Goal: Book appointment/travel/reservation

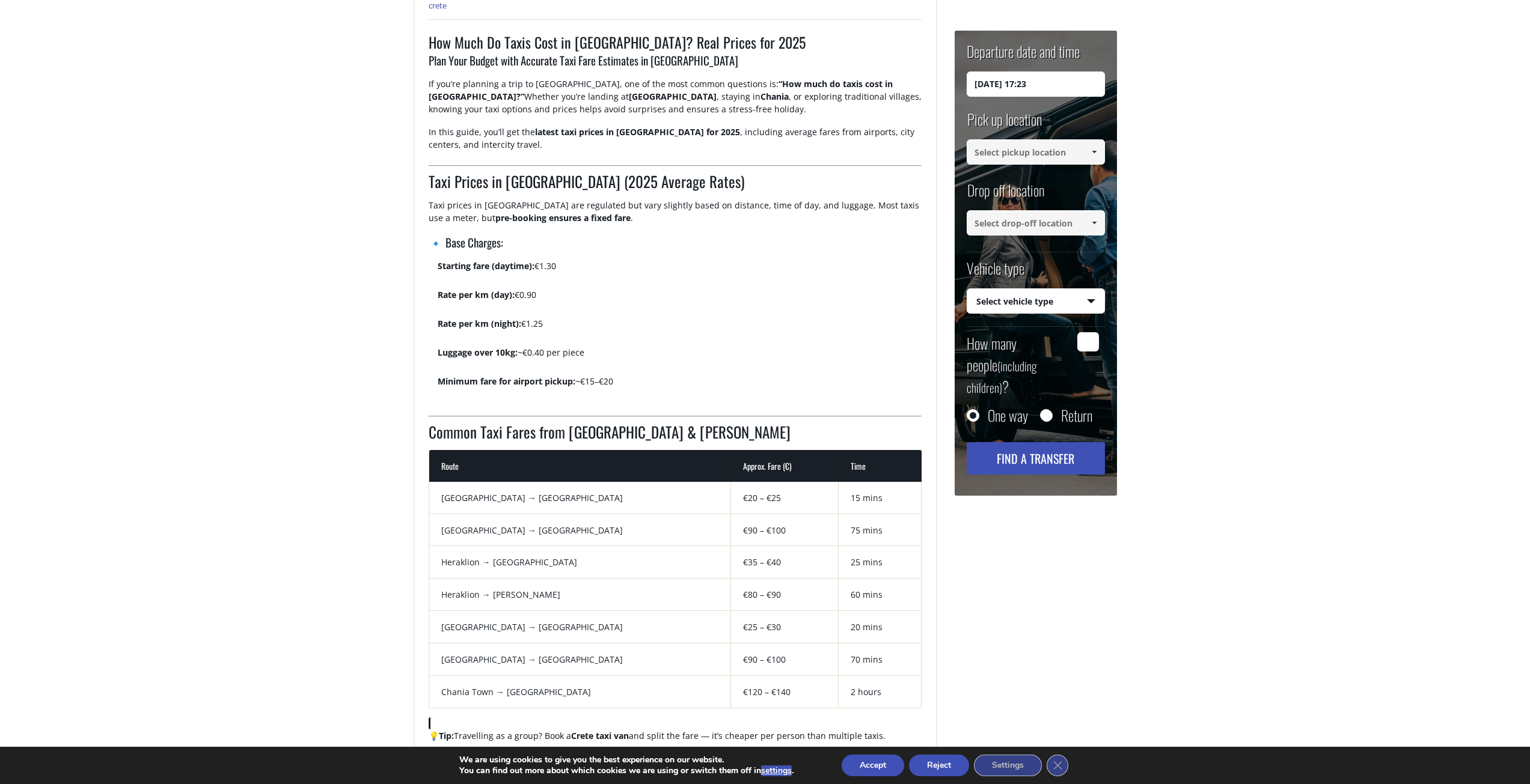
scroll to position [541, 0]
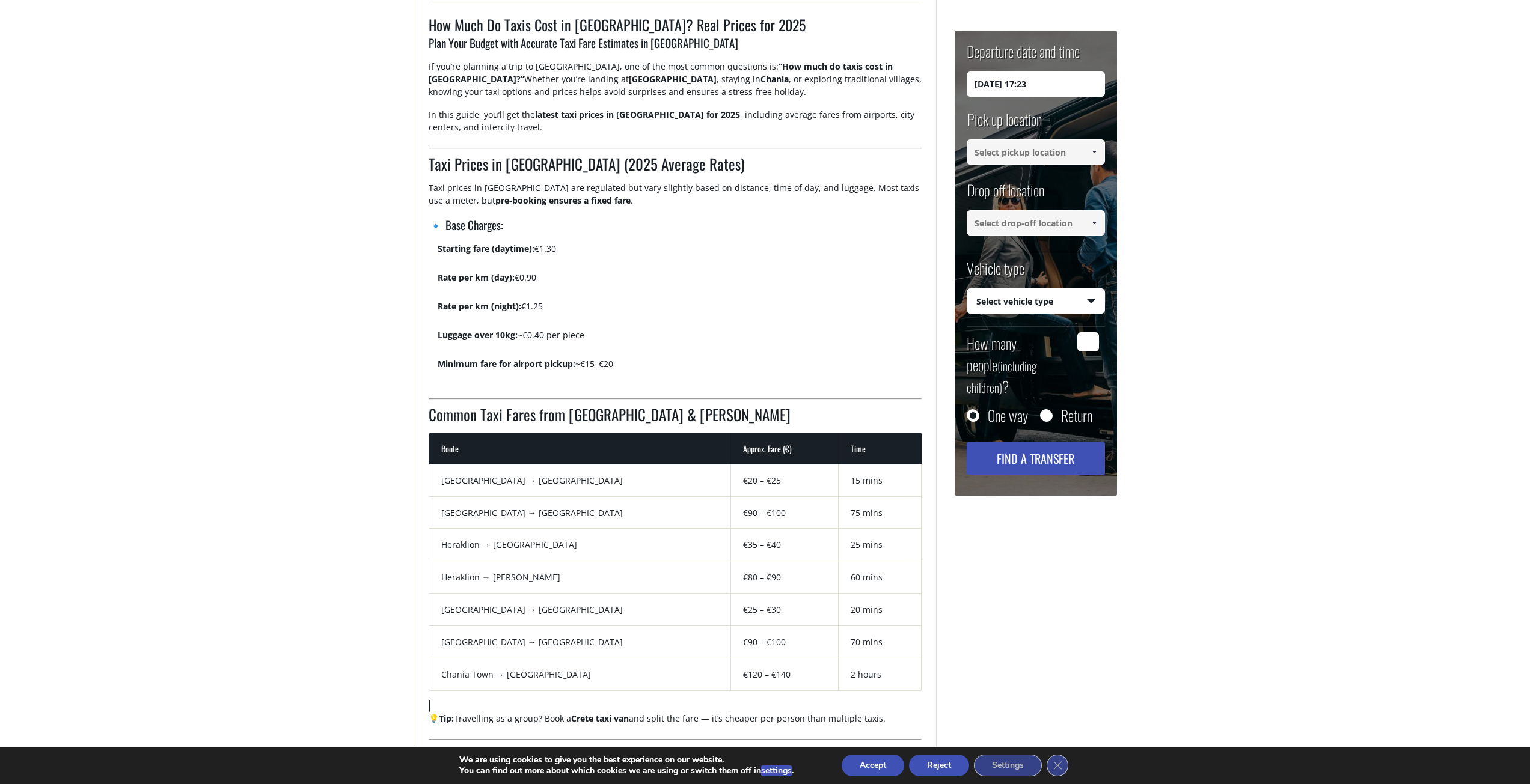
click at [1004, 154] on input at bounding box center [1036, 152] width 139 height 25
click at [1020, 145] on input at bounding box center [1036, 152] width 139 height 25
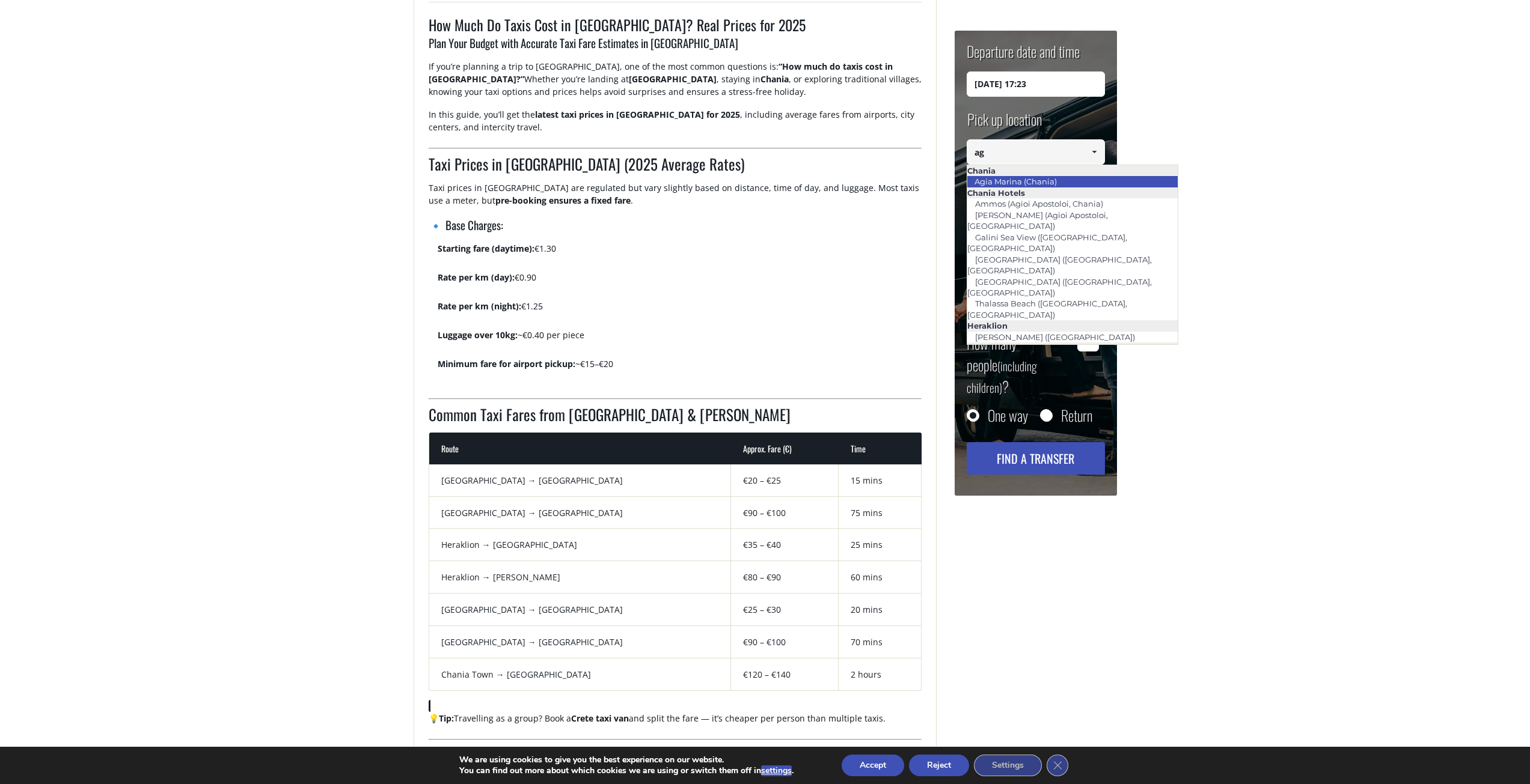
click at [1071, 177] on li "Agia Marina (Chania)" at bounding box center [1073, 181] width 211 height 11
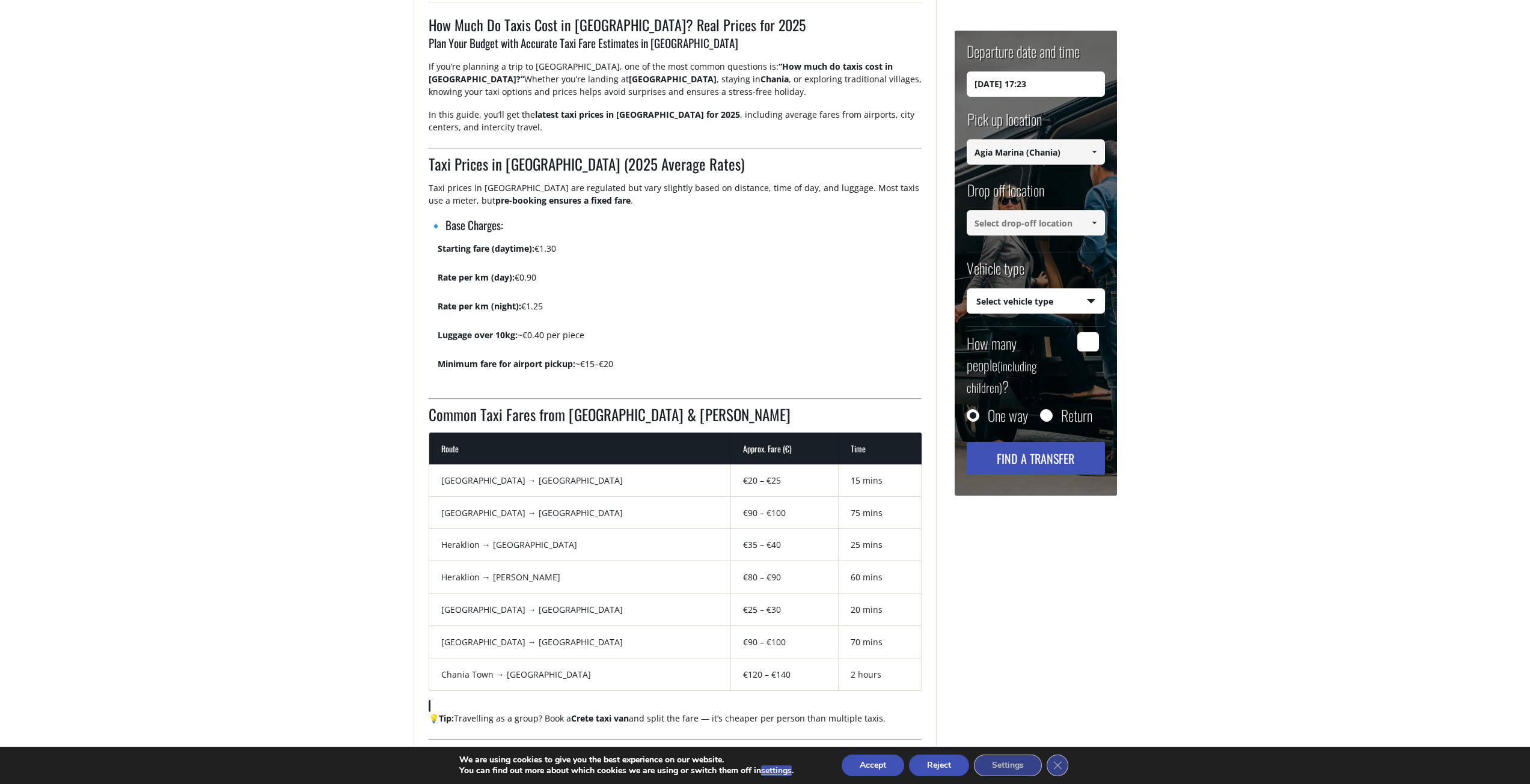
type input "Agia Marina (Chania)"
click at [1028, 221] on input at bounding box center [1036, 223] width 139 height 25
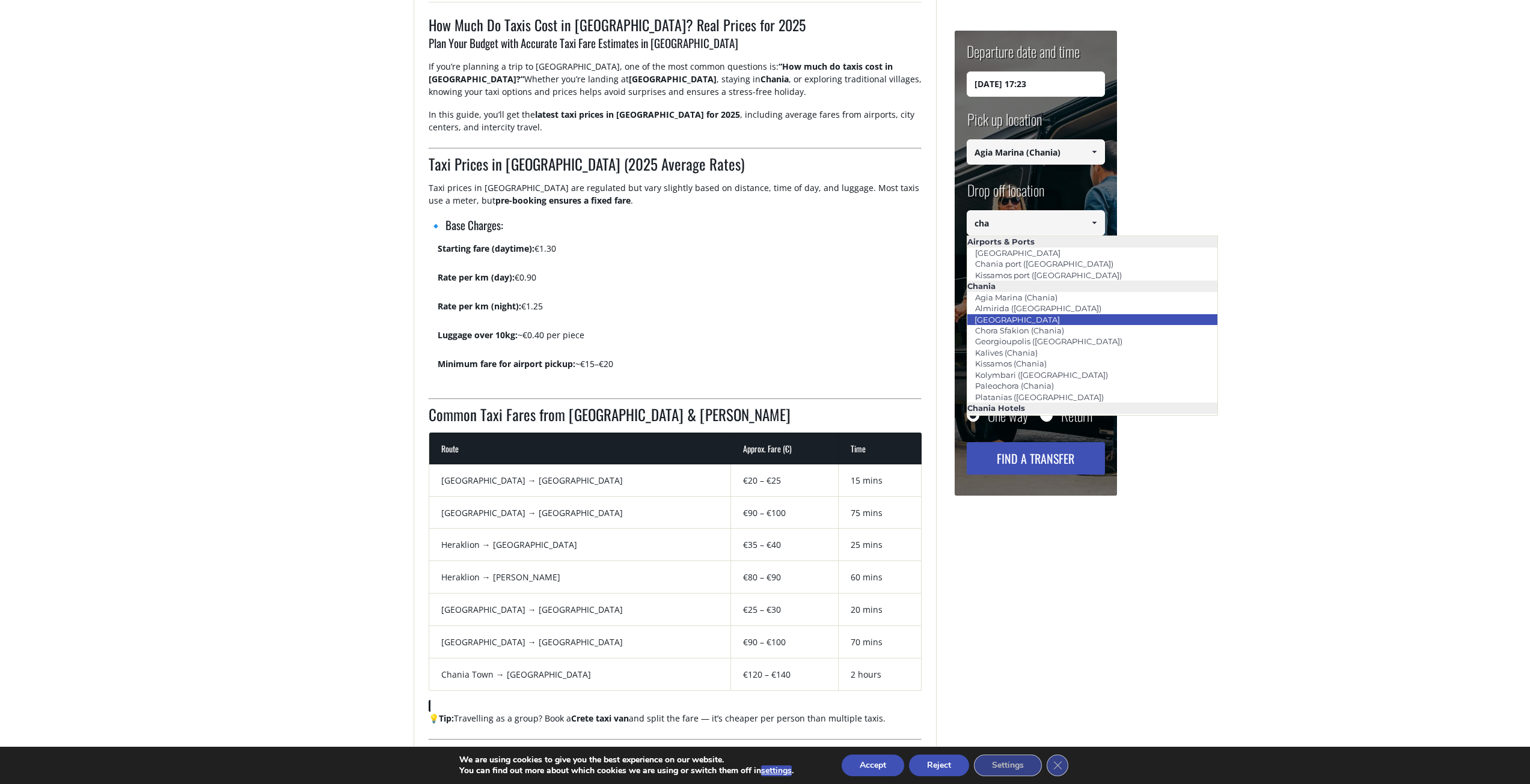
click at [1043, 322] on li "[GEOGRAPHIC_DATA]" at bounding box center [1093, 319] width 250 height 11
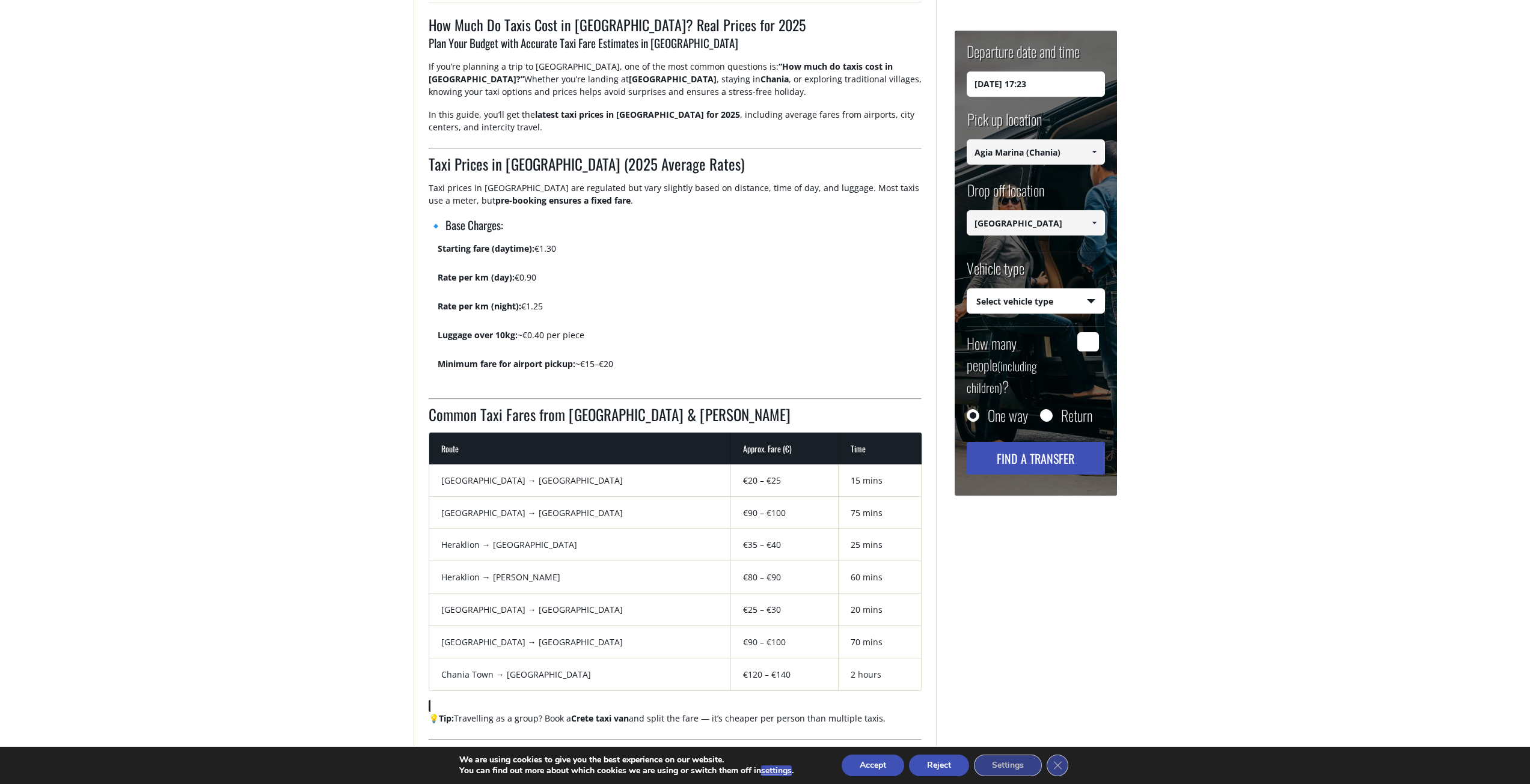
type input "[GEOGRAPHIC_DATA]"
click at [1038, 300] on select "Select vehicle type Taxi (4 passengers) Mercedes E Class Mini Van (7 passengers…" at bounding box center [1036, 301] width 137 height 25
select select "540"
click at [968, 289] on select "Select vehicle type Taxi (4 passengers) Mercedes E Class Mini Van (7 passengers…" at bounding box center [1036, 301] width 137 height 25
click at [1046, 442] on button "Find a transfer" at bounding box center [1036, 457] width 139 height 32
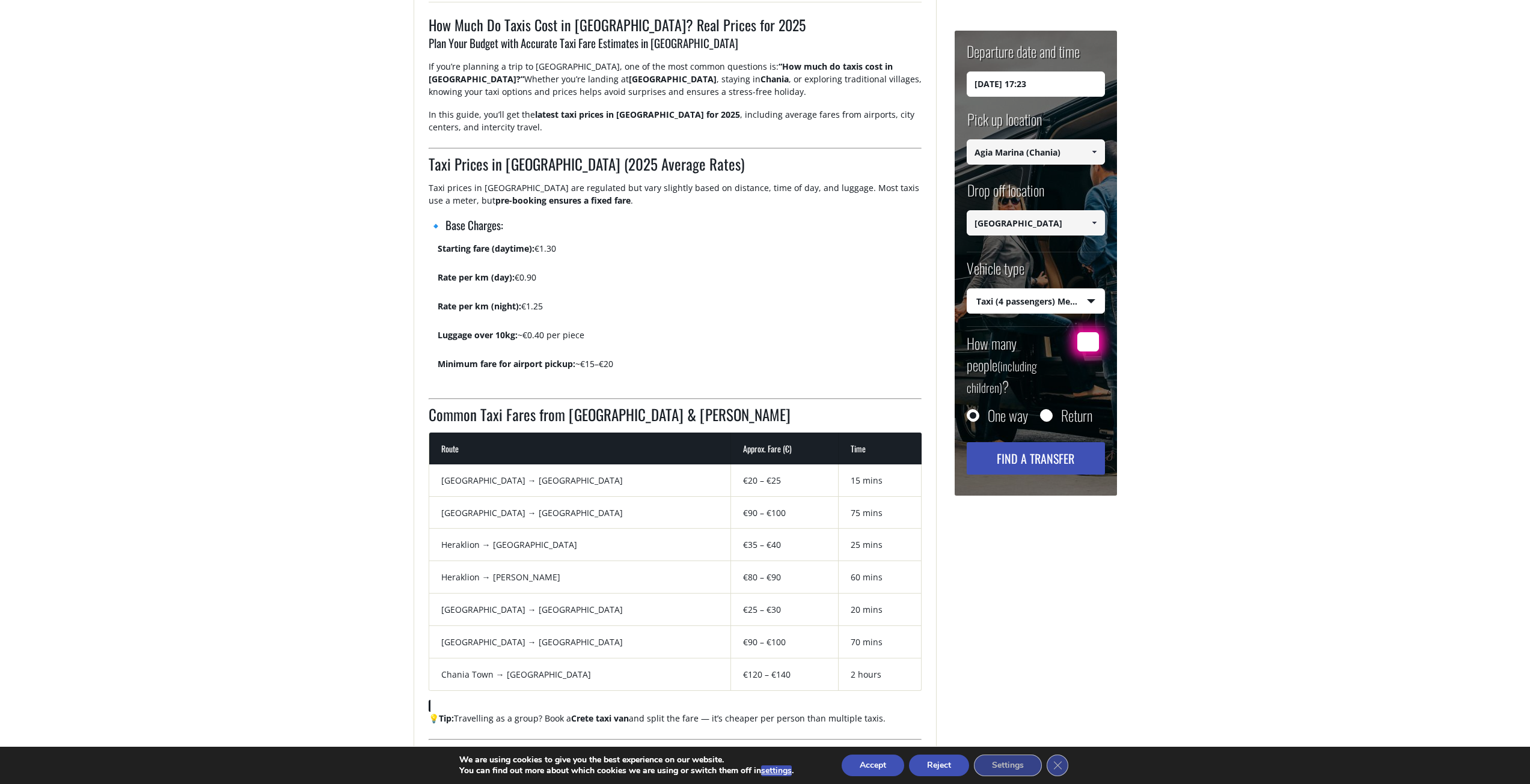
click at [1087, 340] on input "How many people (including children) ?" at bounding box center [1088, 342] width 21 height 19
type input "2"
click at [1059, 442] on button "Find a transfer" at bounding box center [1036, 457] width 139 height 32
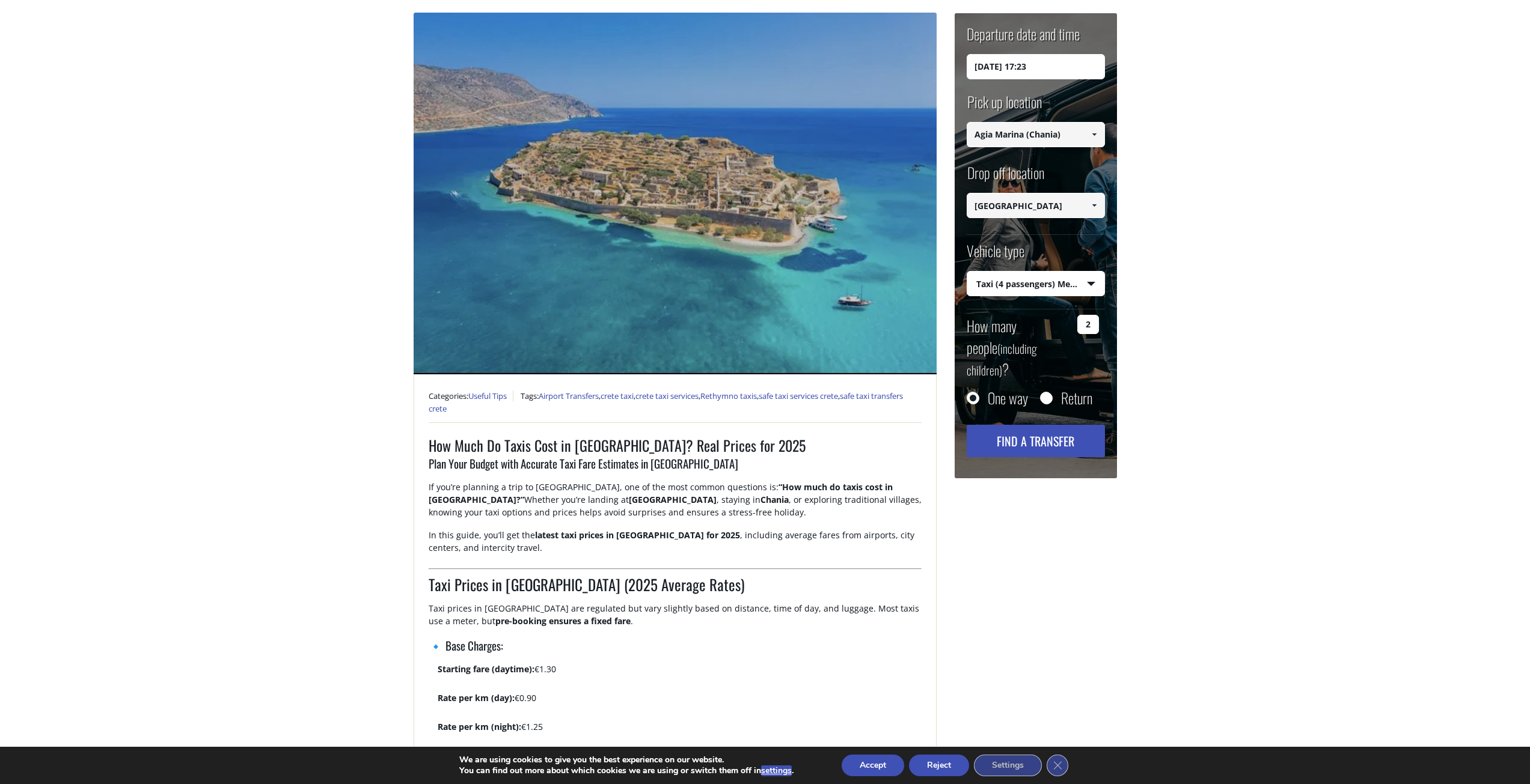
scroll to position [0, 0]
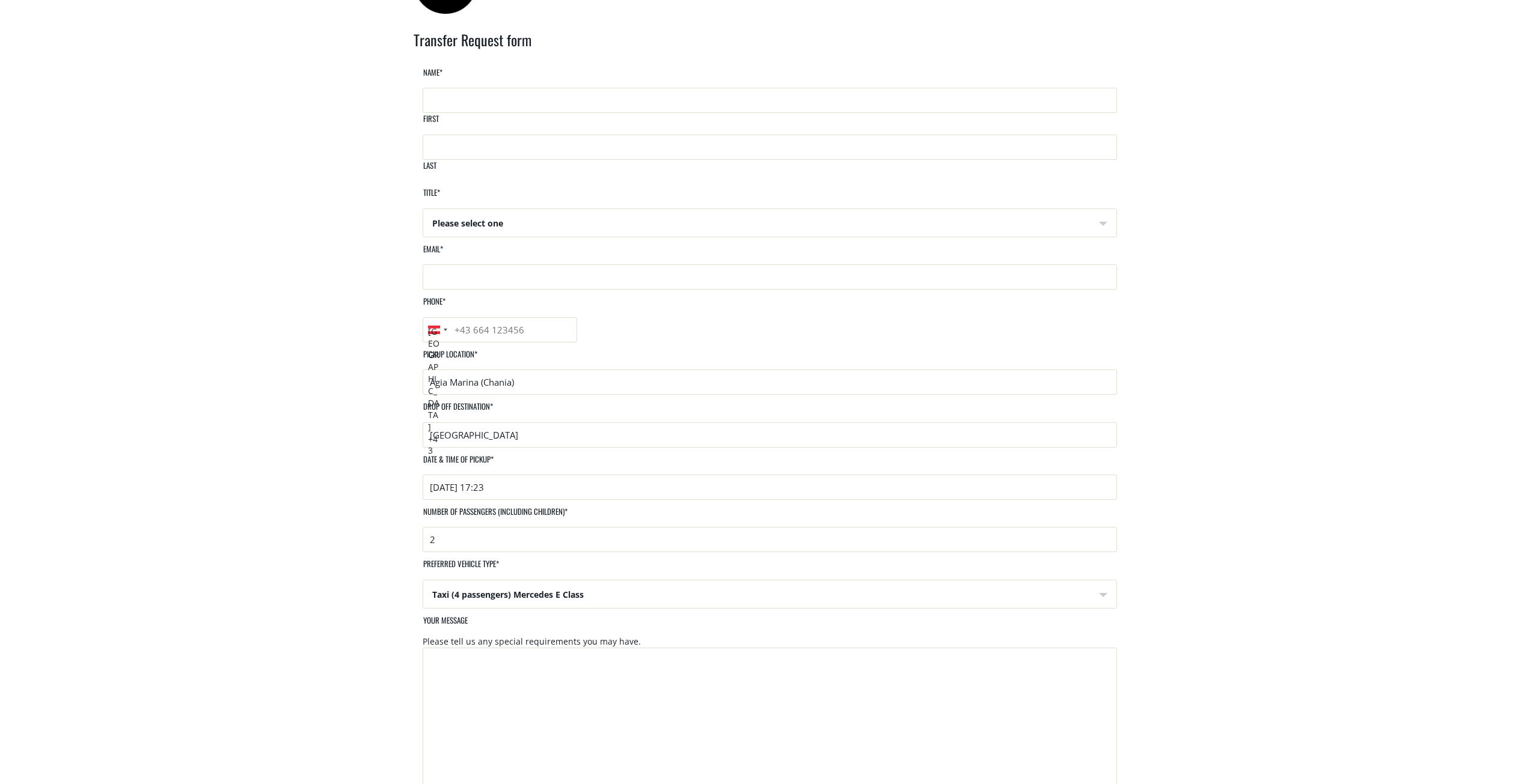
scroll to position [60, 0]
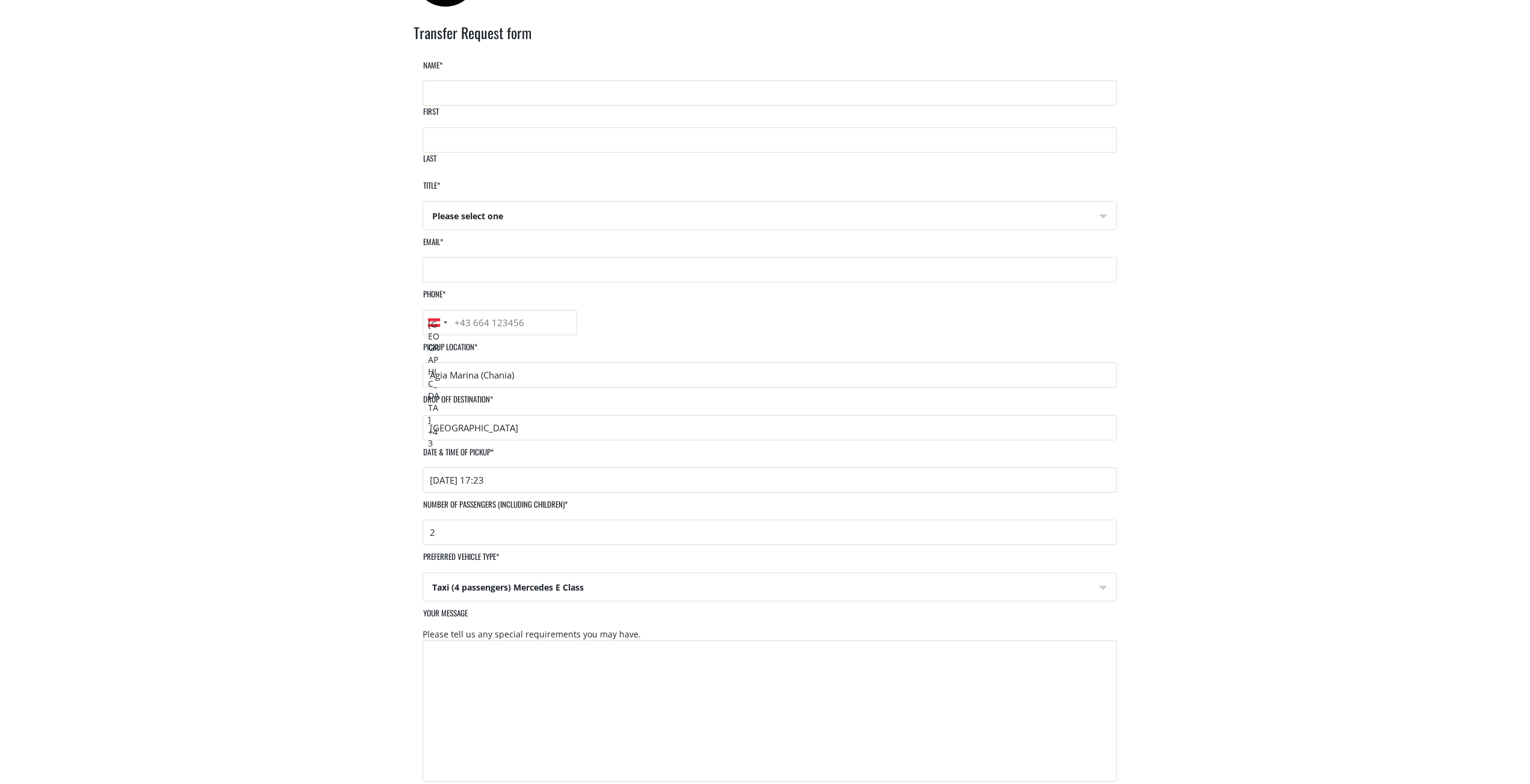
drag, startPoint x: 881, startPoint y: 326, endPoint x: 865, endPoint y: 324, distance: 16.1
